Goal: Find specific page/section: Find specific page/section

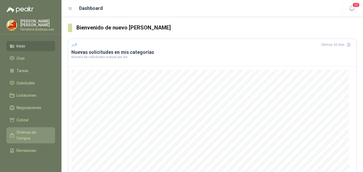
click at [34, 135] on span "Órdenes de Compra" at bounding box center [33, 135] width 33 height 12
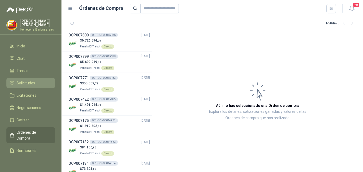
click at [32, 80] on span "Solicitudes" at bounding box center [26, 83] width 18 height 6
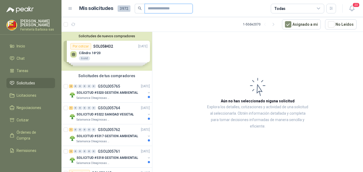
click at [154, 10] on input "text" at bounding box center [166, 8] width 37 height 9
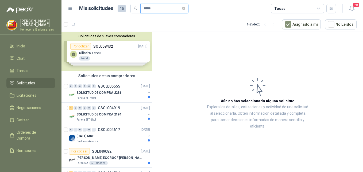
type input "*****"
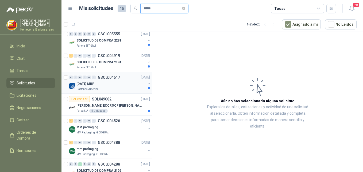
scroll to position [80, 0]
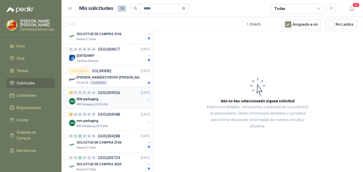
click at [108, 102] on div "MM packaging" at bounding box center [110, 99] width 69 height 6
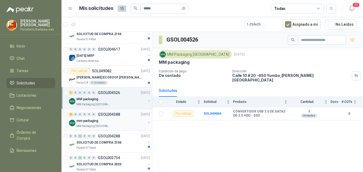
click at [103, 124] on p "MM Packaging [GEOGRAPHIC_DATA]" at bounding box center [93, 126] width 34 height 4
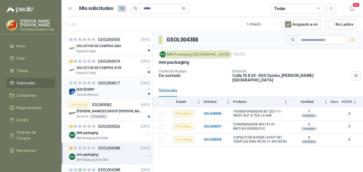
scroll to position [53, 0]
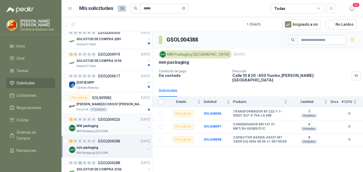
click at [93, 128] on div "MM packaging" at bounding box center [110, 125] width 69 height 6
